Goal: Task Accomplishment & Management: Use online tool/utility

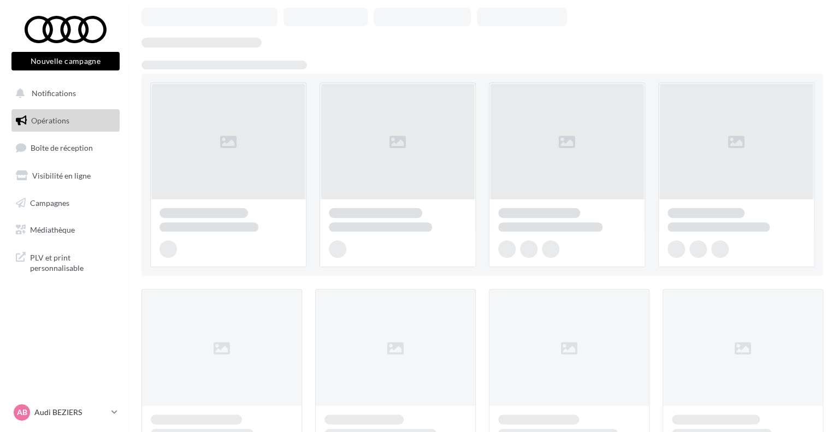
scroll to position [109, 0]
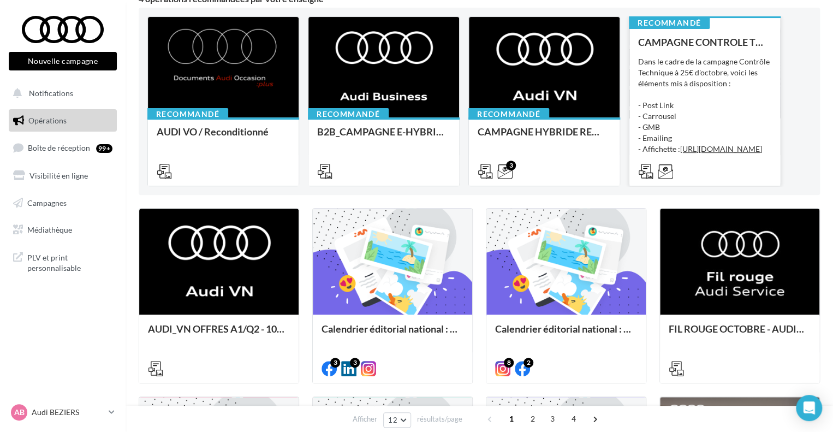
click at [730, 102] on div "Dans le cadre de la campagne Contrôle Technique à 25€ d'octobre, voici les élém…" at bounding box center [704, 110] width 133 height 109
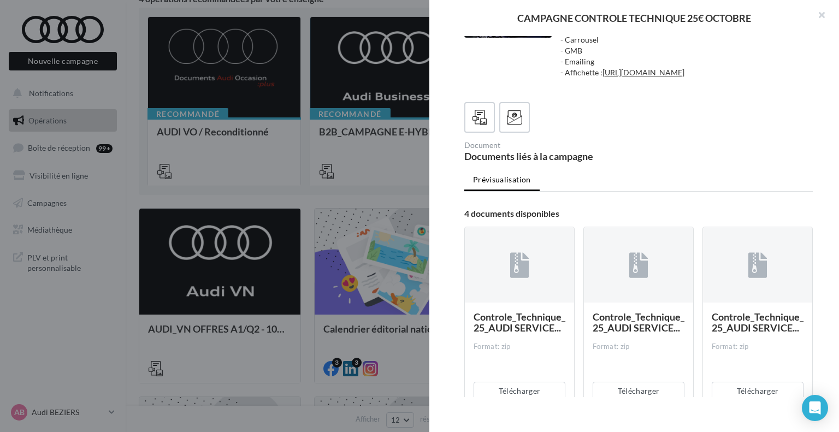
scroll to position [55, 0]
click at [509, 126] on icon at bounding box center [515, 118] width 16 height 16
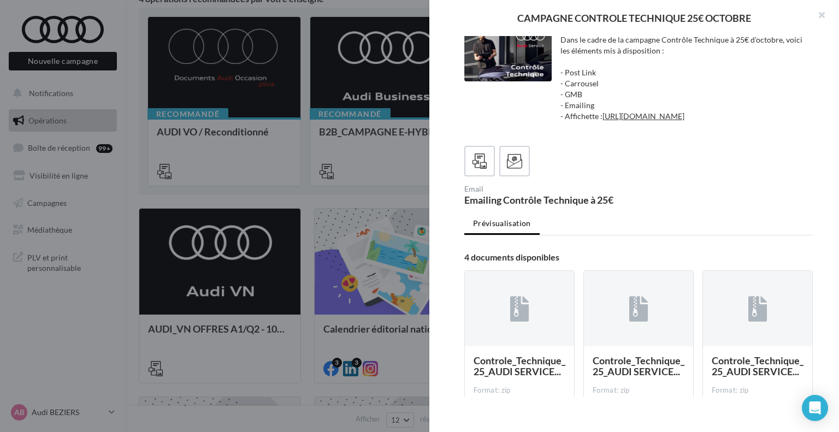
scroll to position [0, 0]
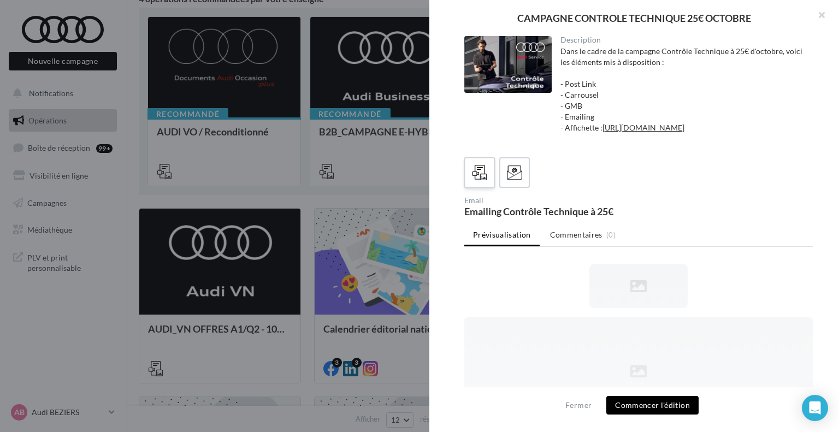
click at [482, 183] on div at bounding box center [480, 173] width 20 height 20
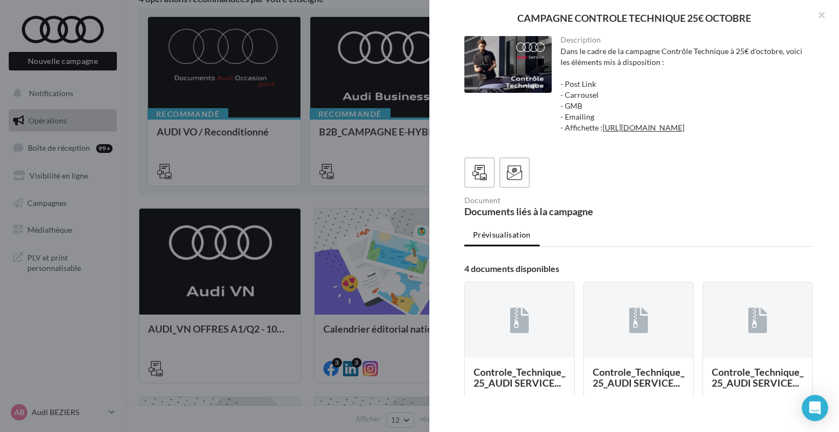
click at [306, 136] on div at bounding box center [419, 216] width 839 height 432
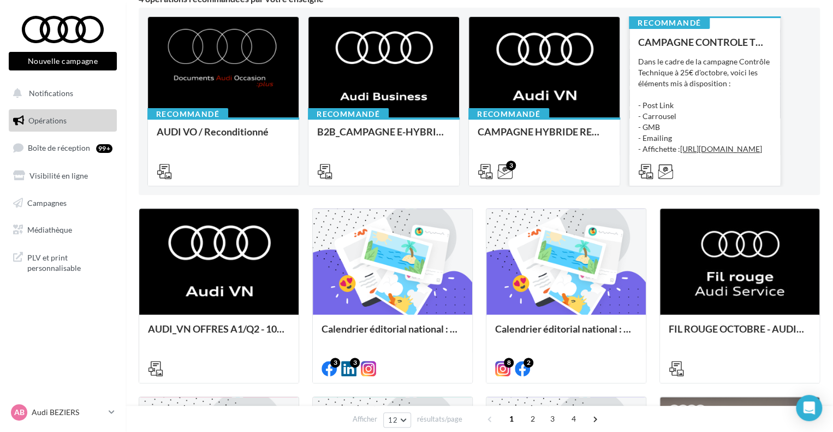
click at [750, 68] on div "Dans le cadre de la campagne Contrôle Technique à 25€ d'octobre, voici les élém…" at bounding box center [704, 110] width 133 height 109
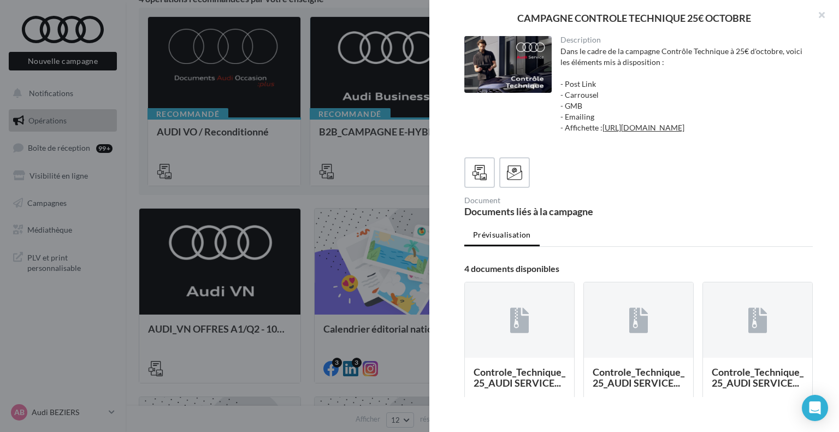
click at [517, 63] on div at bounding box center [507, 64] width 87 height 57
click at [517, 183] on label at bounding box center [514, 172] width 31 height 31
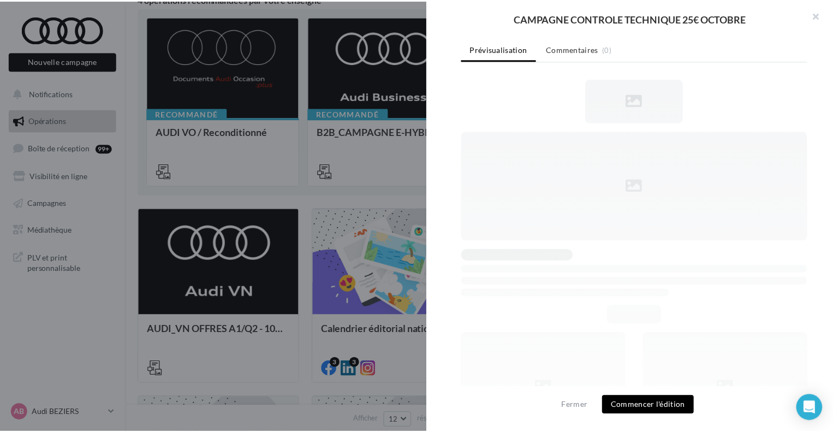
scroll to position [38, 0]
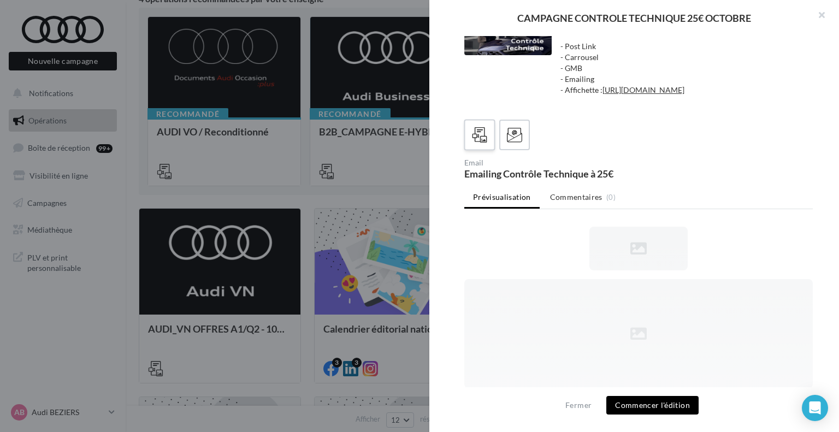
click at [470, 145] on div at bounding box center [480, 135] width 20 height 20
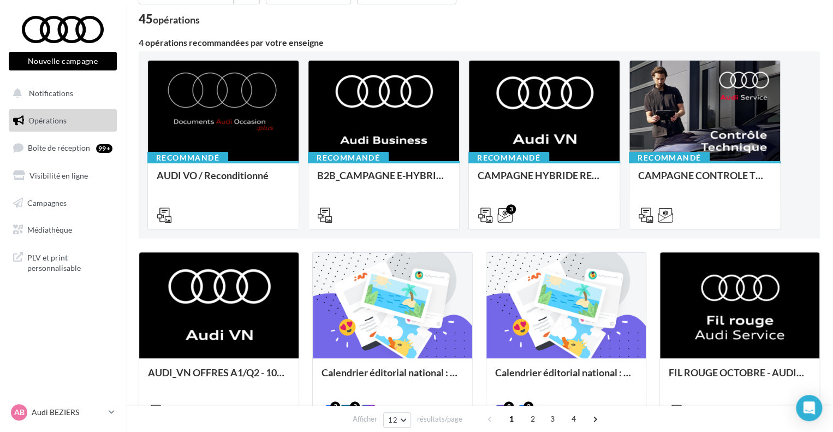
scroll to position [91, 0]
